Goal: Task Accomplishment & Management: Manage account settings

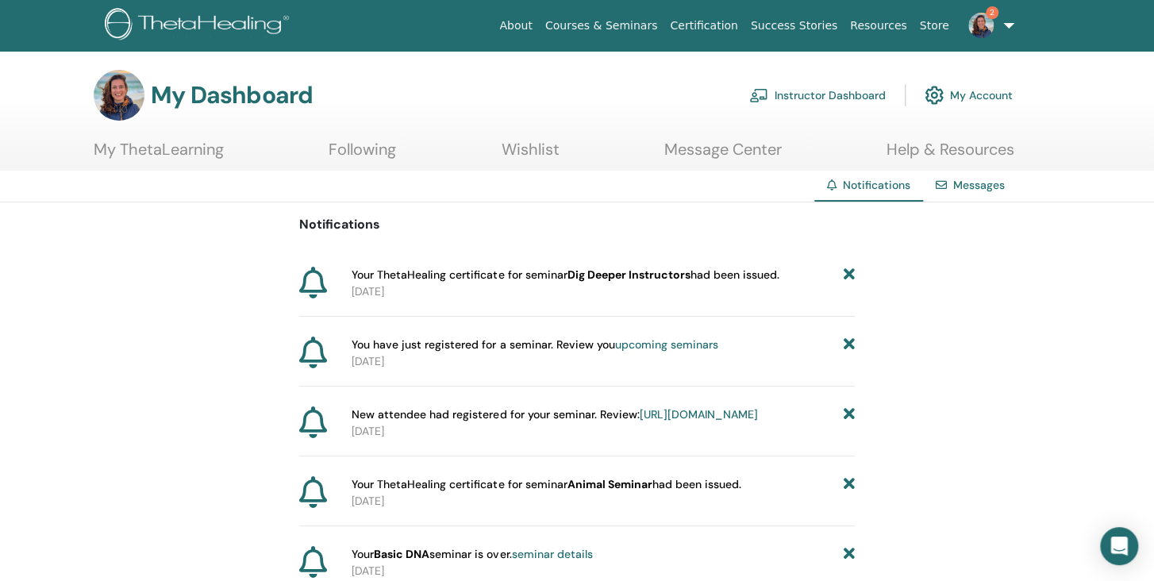
click at [811, 102] on link "Instructor Dashboard" at bounding box center [817, 95] width 137 height 35
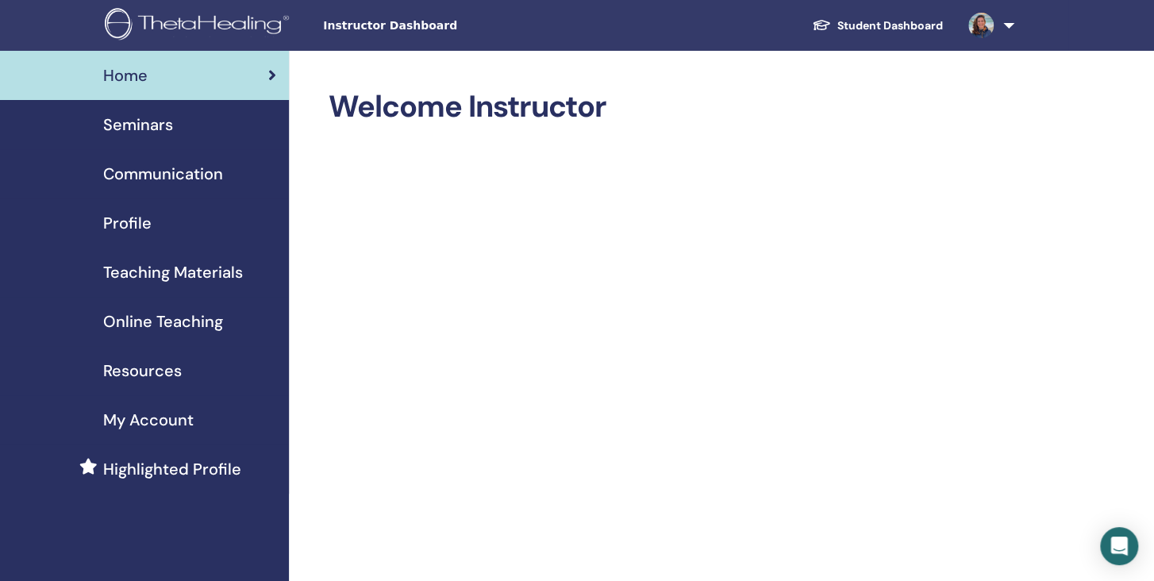
click at [137, 128] on span "Seminars" at bounding box center [138, 125] width 70 height 24
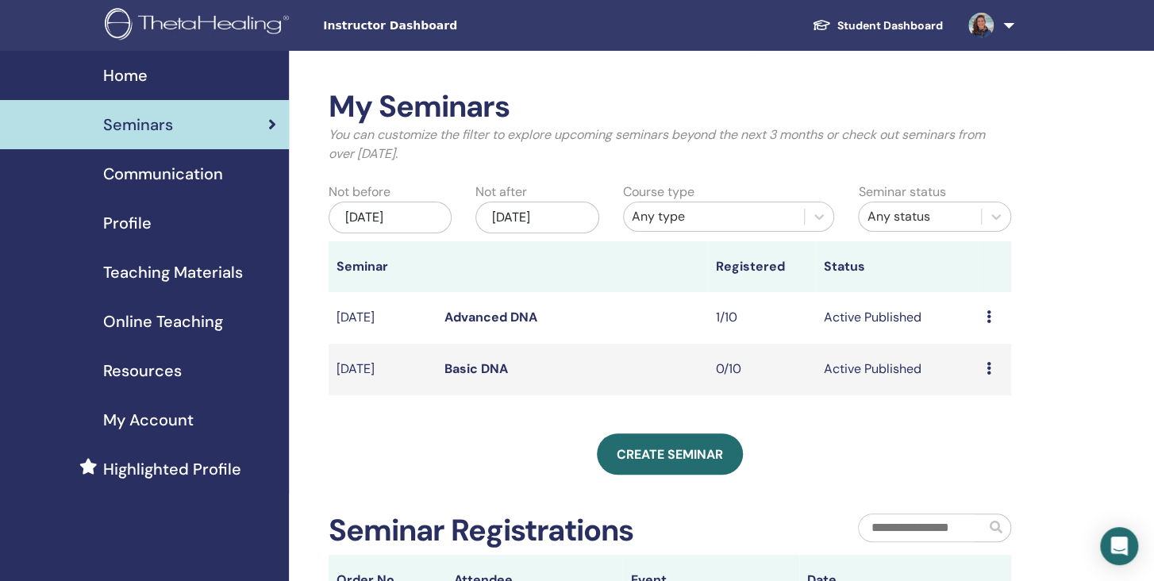
click at [418, 216] on div "Jun/15, 2025" at bounding box center [391, 218] width 124 height 32
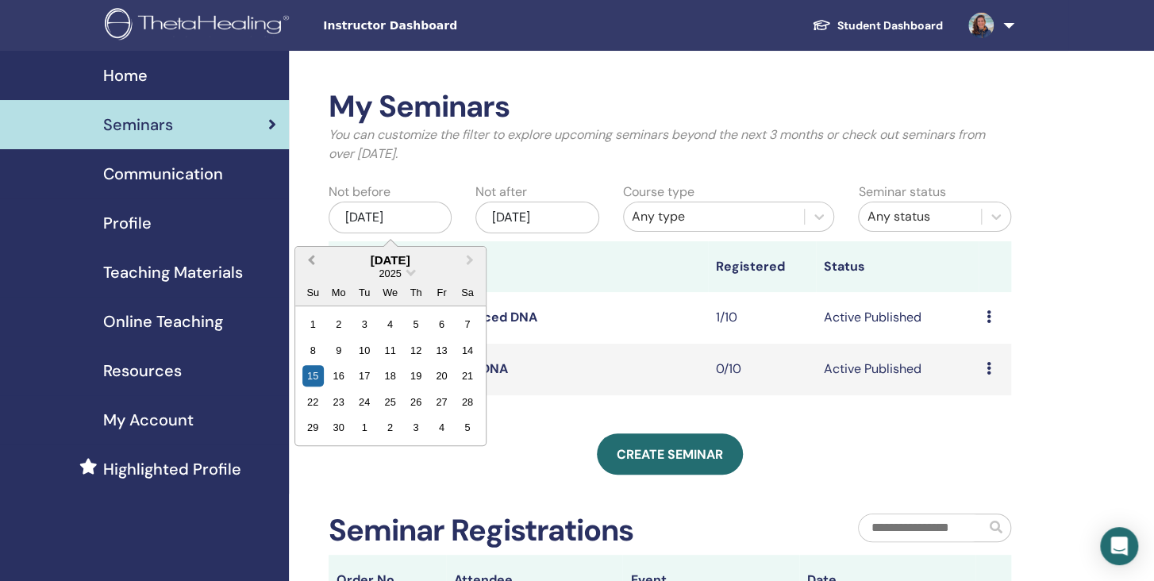
click at [311, 261] on span "Previous Month" at bounding box center [311, 260] width 0 height 17
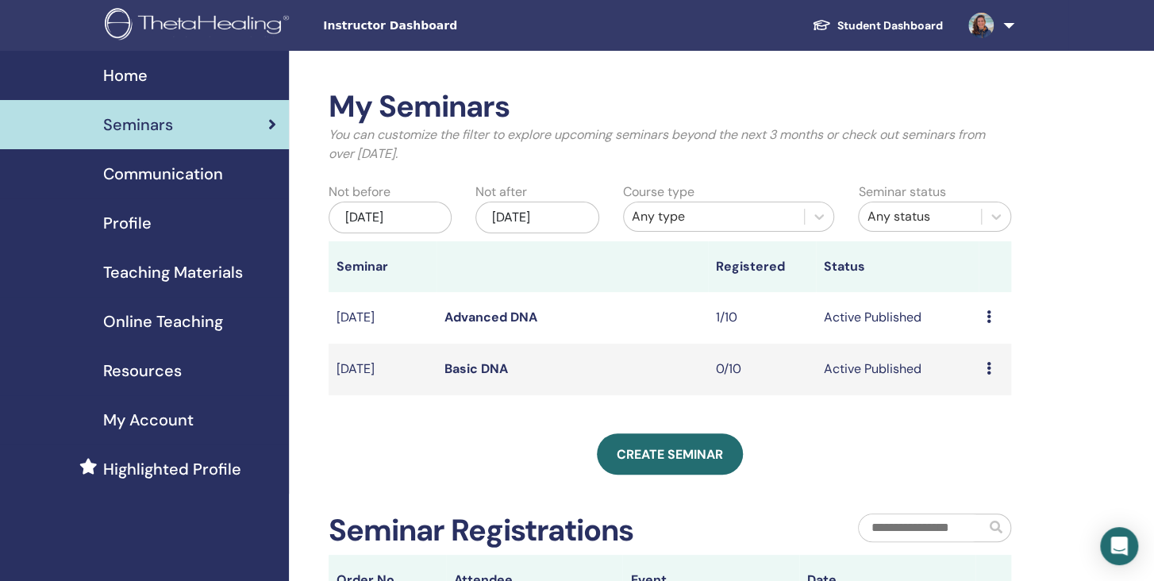
click at [565, 160] on p "You can customize the filter to explore upcoming seminars beyond the next 3 mon…" at bounding box center [671, 144] width 684 height 38
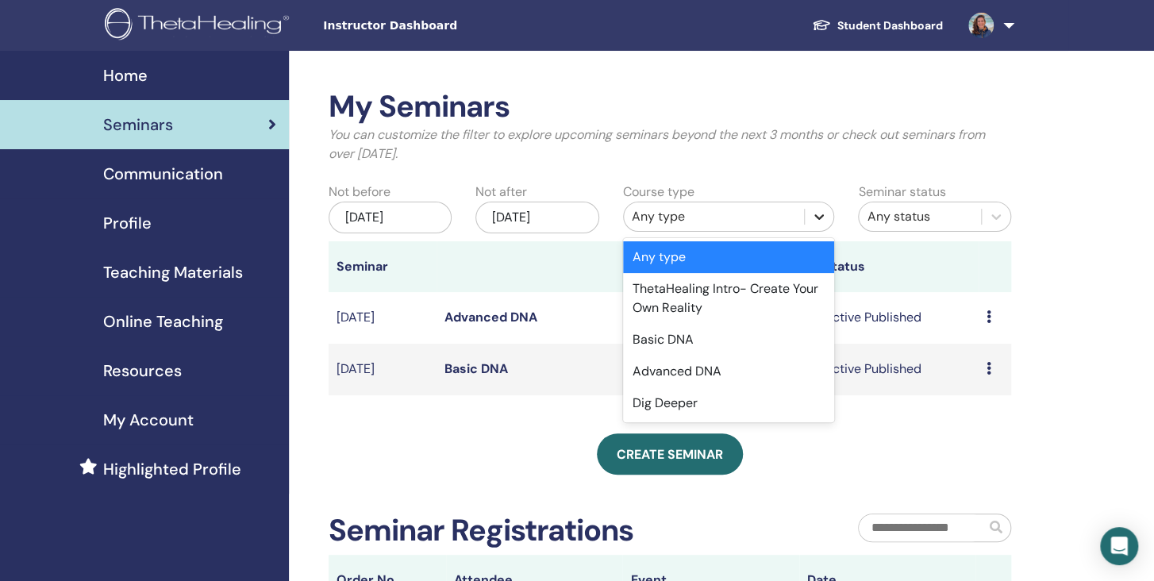
click at [830, 218] on div at bounding box center [819, 216] width 29 height 29
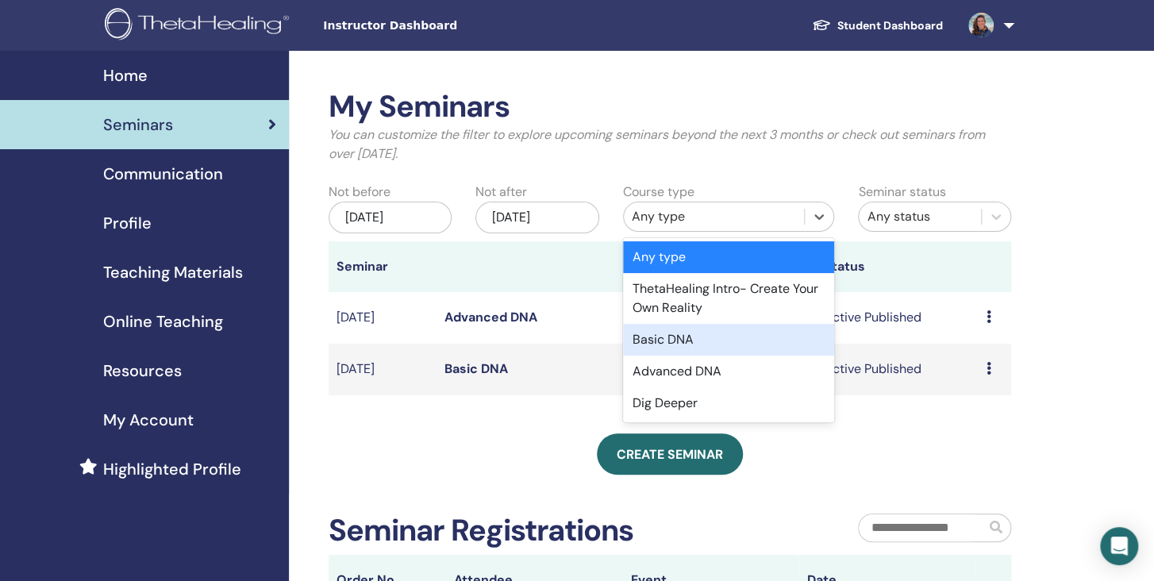
click at [759, 333] on div "Basic DNA" at bounding box center [729, 340] width 212 height 32
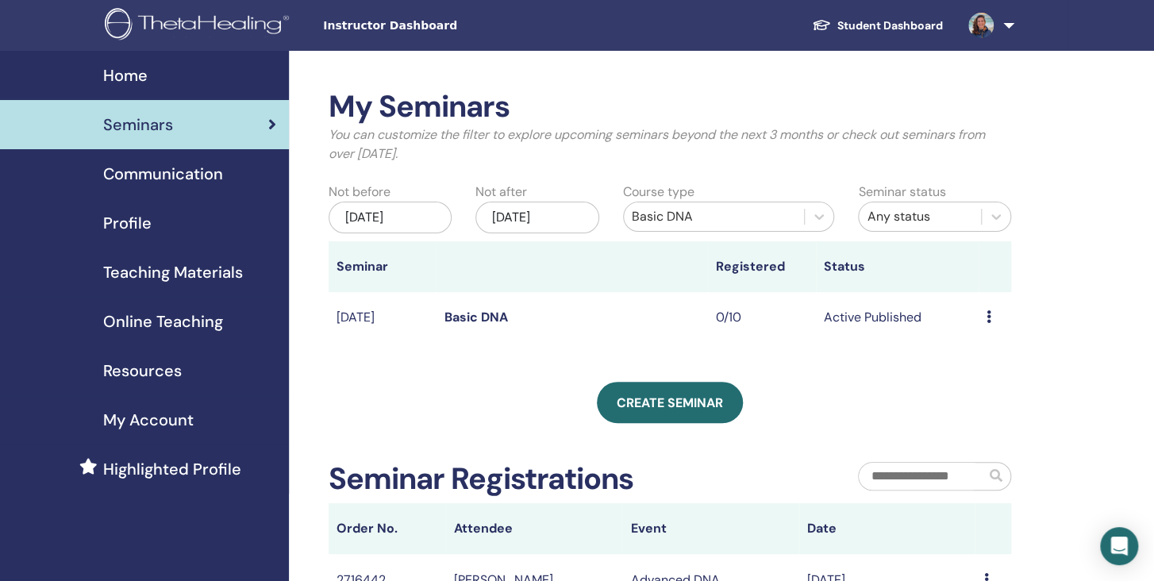
click at [268, 125] on icon at bounding box center [272, 125] width 8 height 16
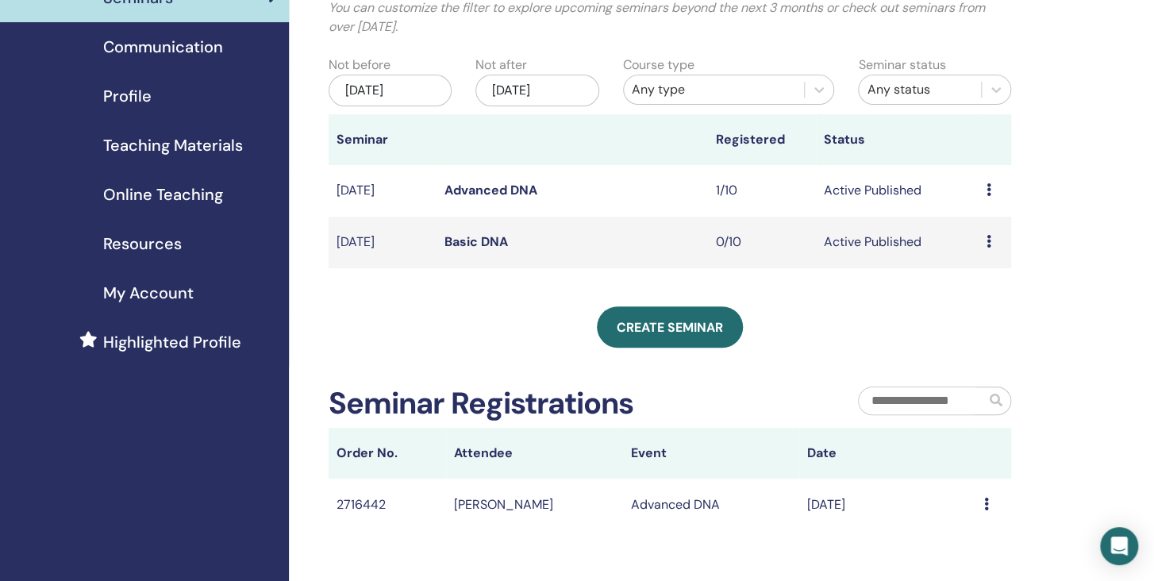
scroll to position [83, 0]
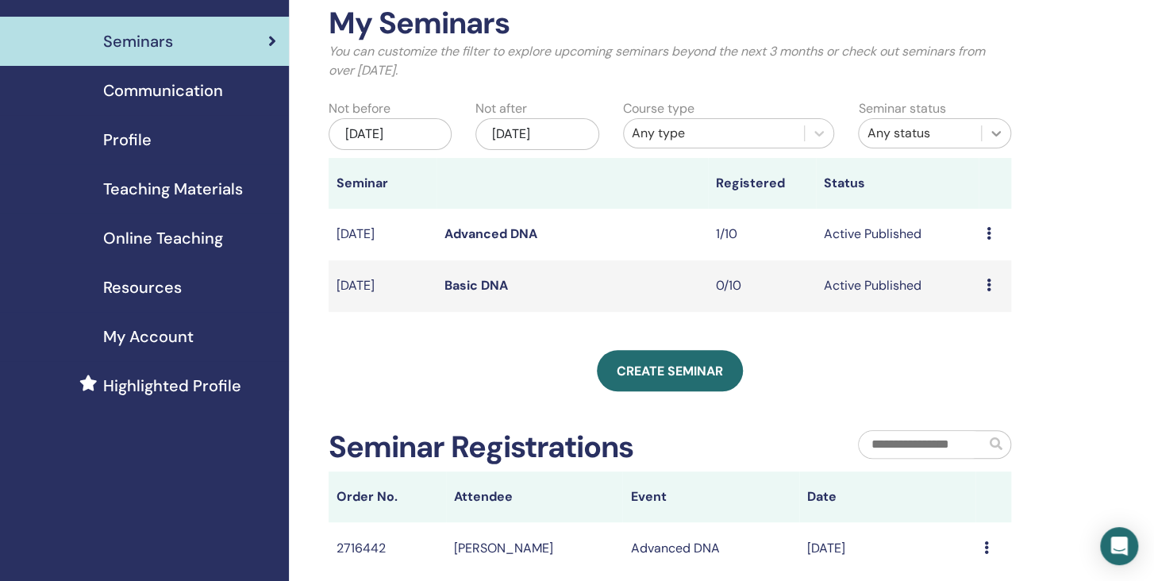
click at [1001, 129] on icon at bounding box center [996, 133] width 16 height 16
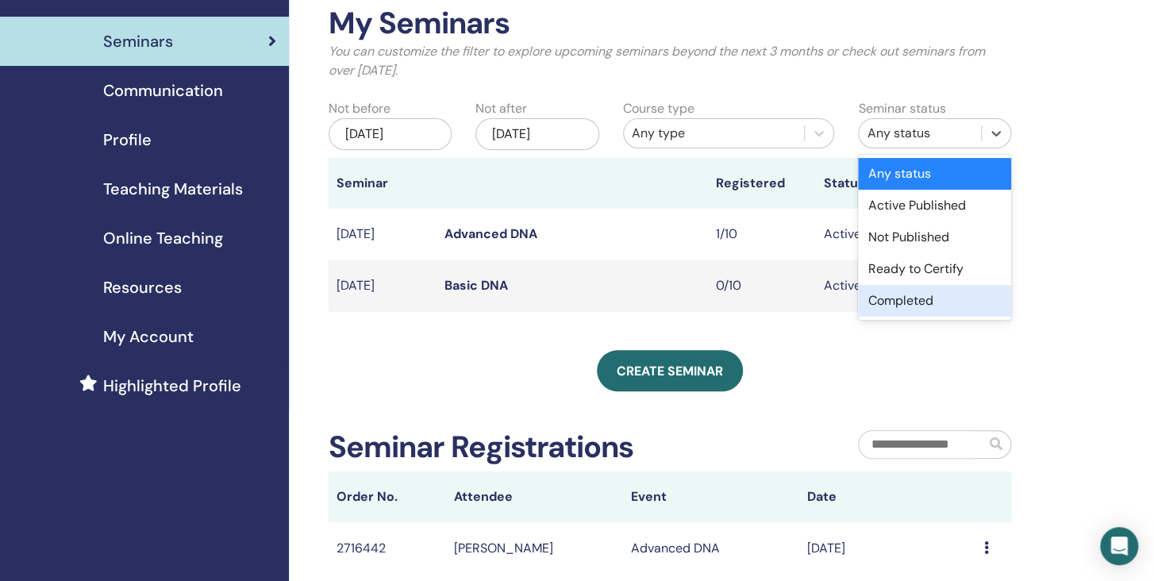
click at [976, 300] on div "Completed" at bounding box center [934, 301] width 153 height 32
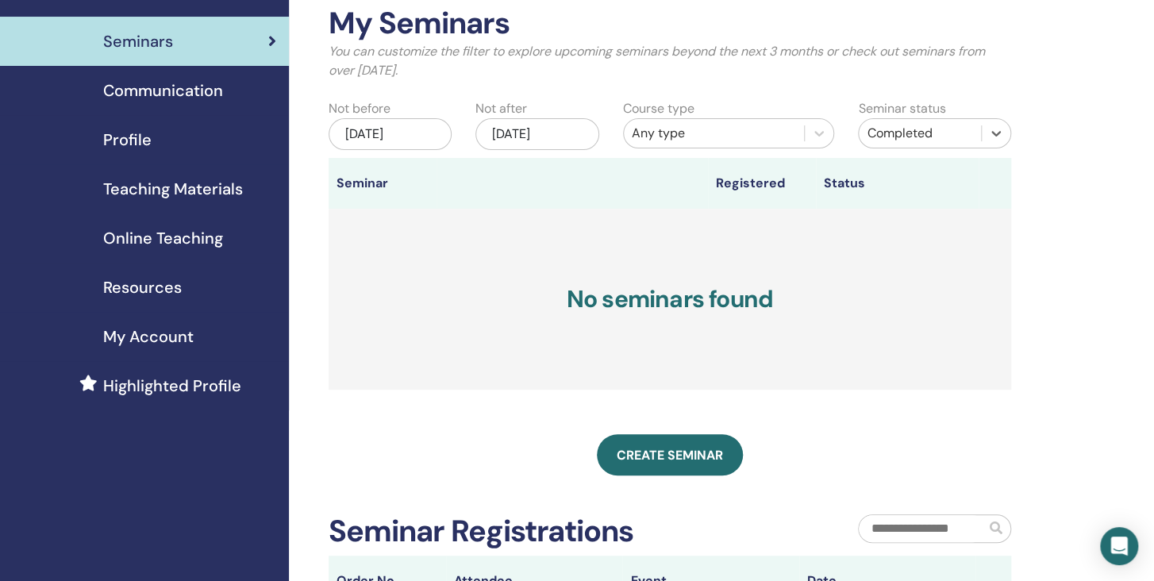
scroll to position [0, 0]
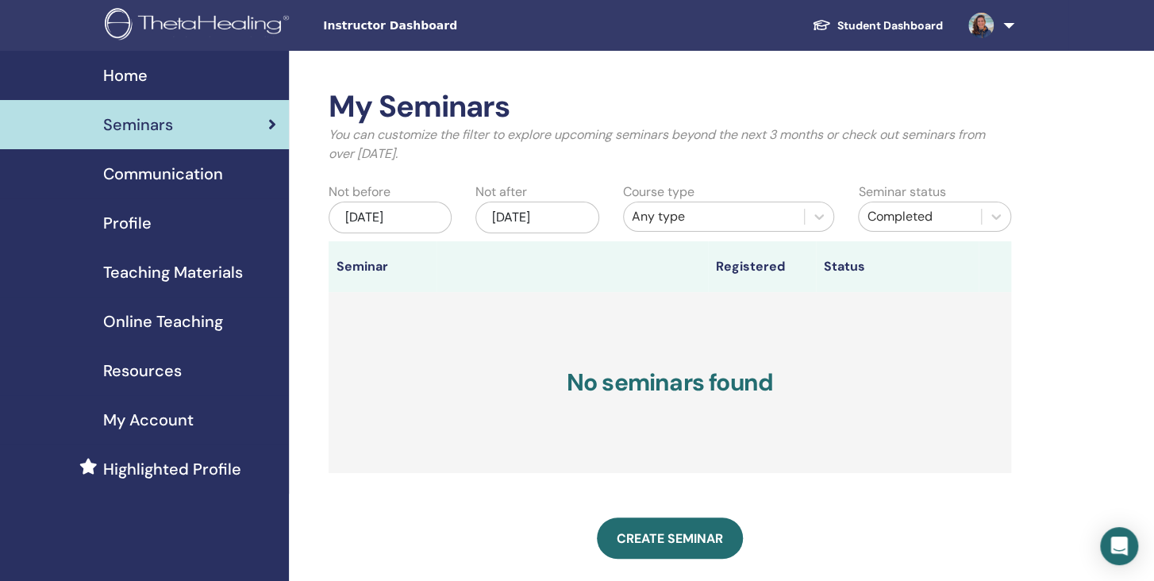
click at [399, 215] on div "[DATE]" at bounding box center [391, 218] width 124 height 32
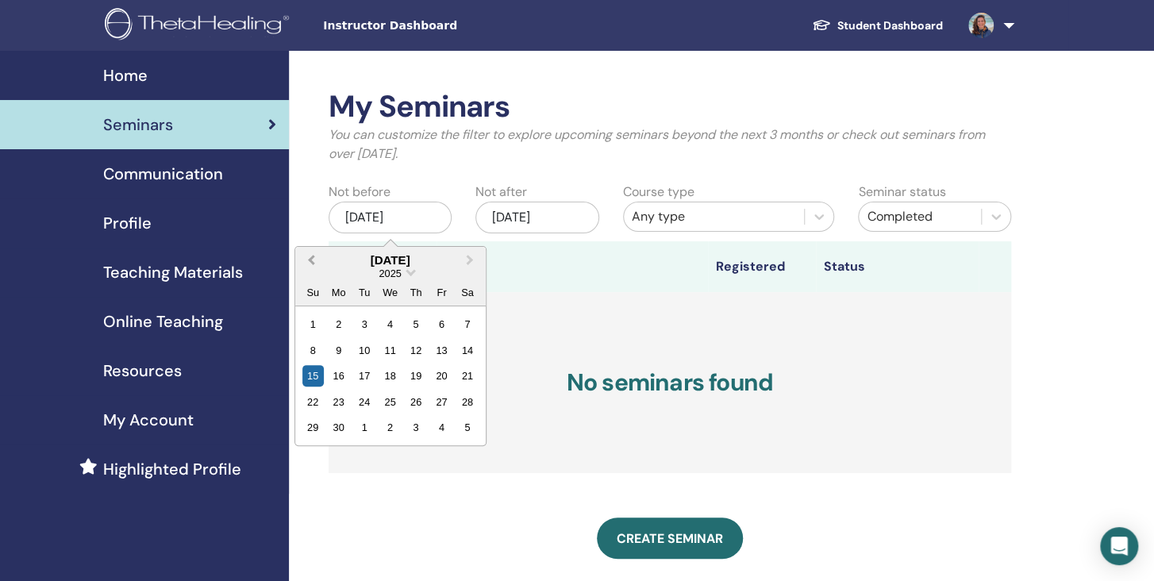
click at [313, 255] on button "Previous Month" at bounding box center [309, 260] width 25 height 25
click at [424, 330] on div "1" at bounding box center [415, 324] width 21 height 21
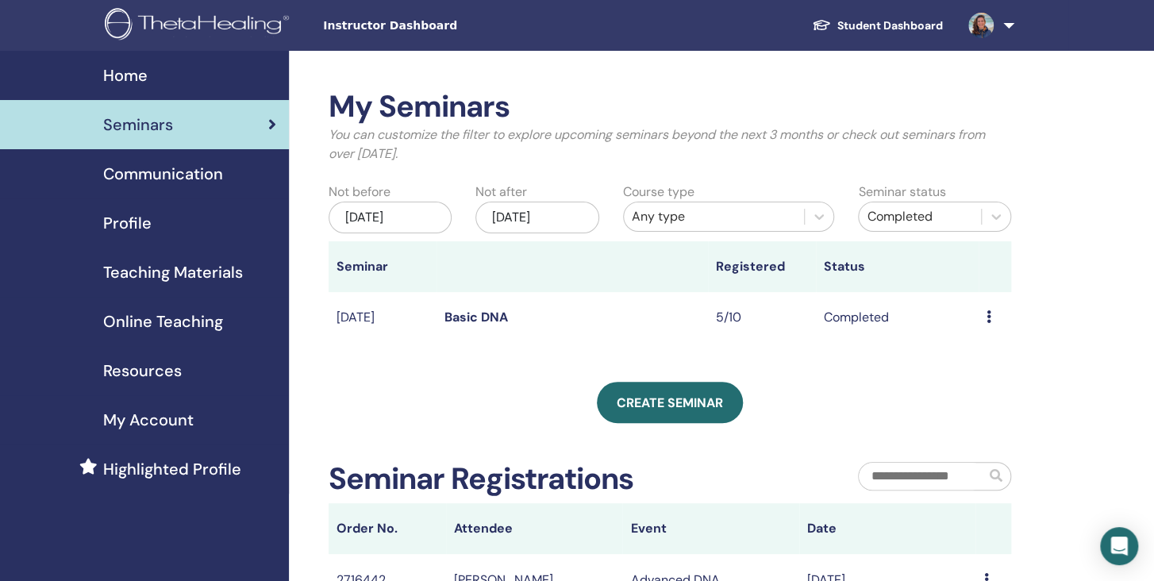
click at [476, 316] on link "Basic DNA" at bounding box center [477, 317] width 64 height 17
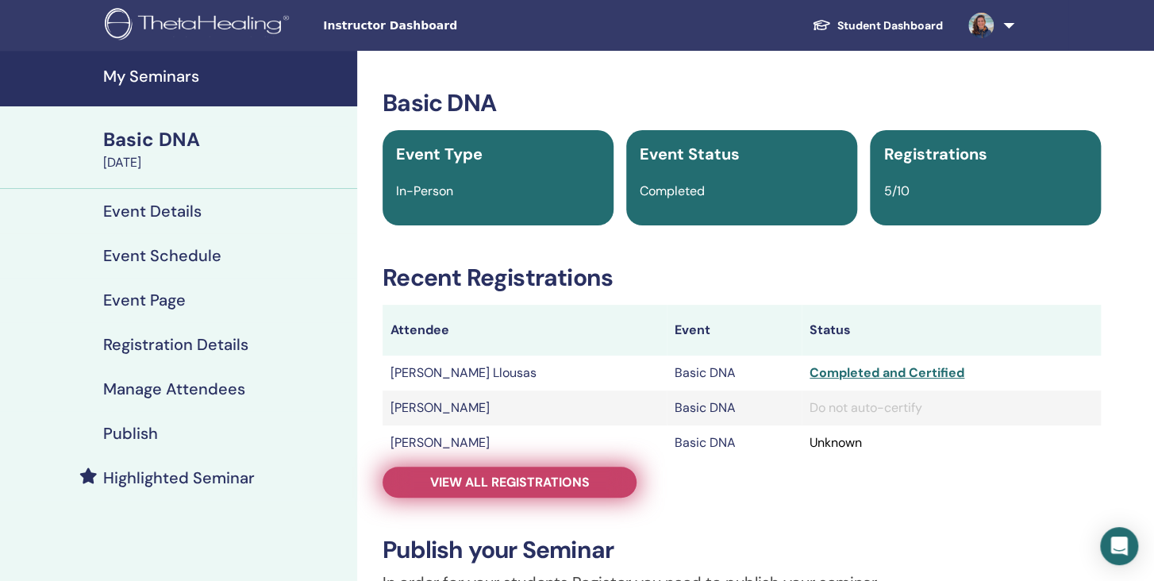
click at [577, 493] on link "View all registrations" at bounding box center [510, 482] width 254 height 31
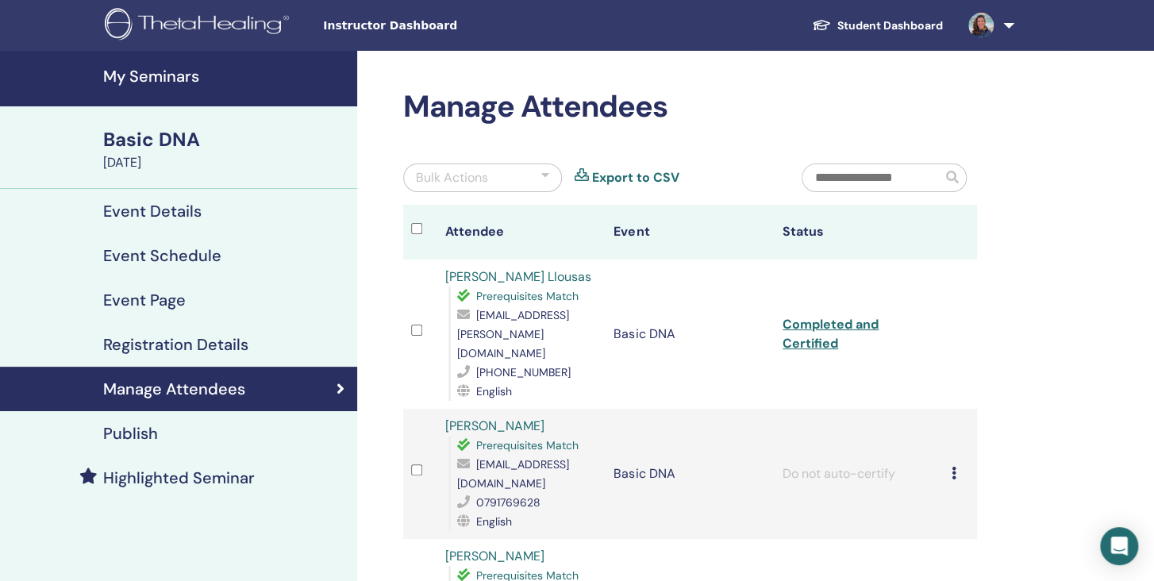
click at [957, 467] on icon at bounding box center [954, 473] width 5 height 13
click at [986, 567] on p "Complete and Certify" at bounding box center [996, 562] width 125 height 19
